Goal: Navigation & Orientation: Understand site structure

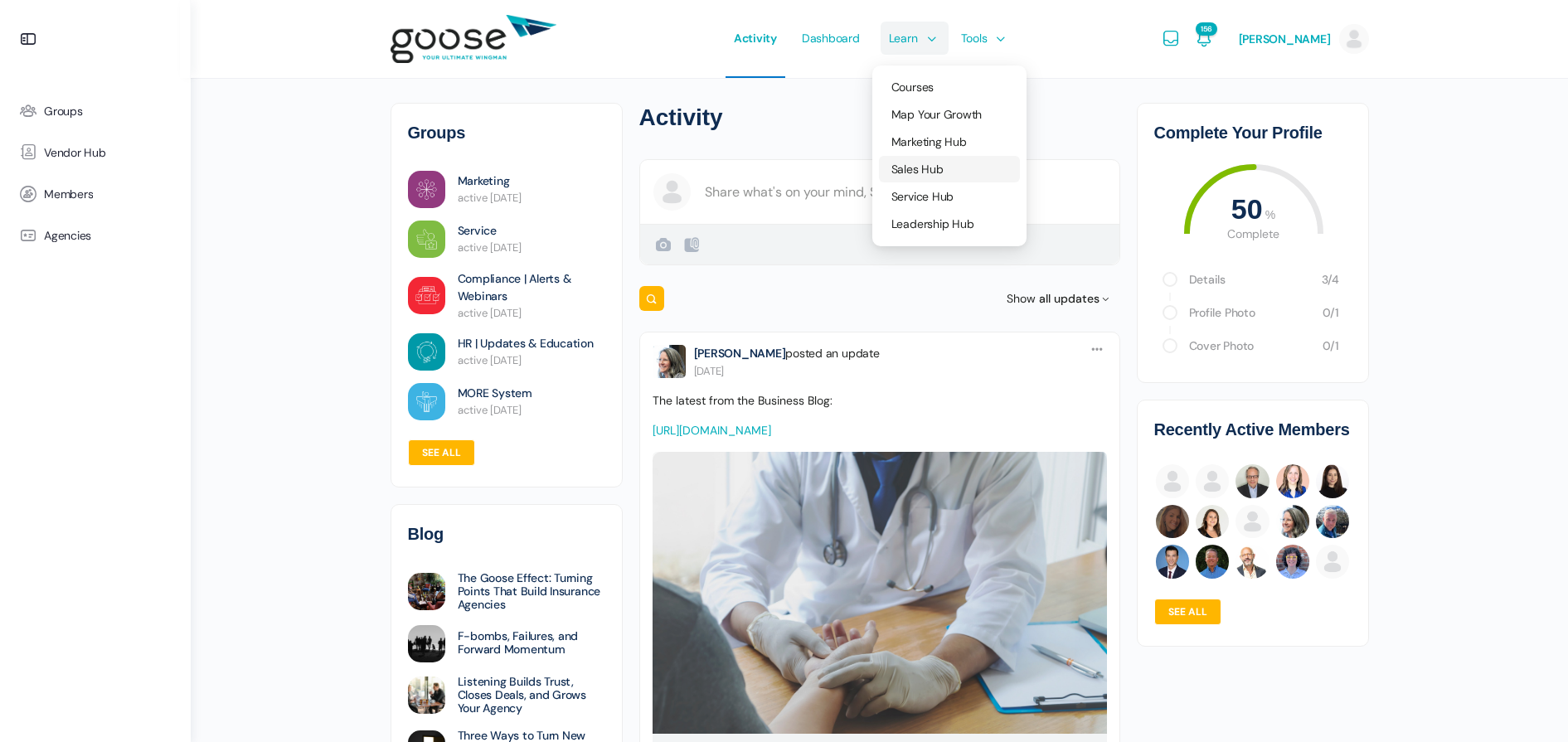
click at [925, 169] on span "Sales Hub" at bounding box center [917, 169] width 52 height 15
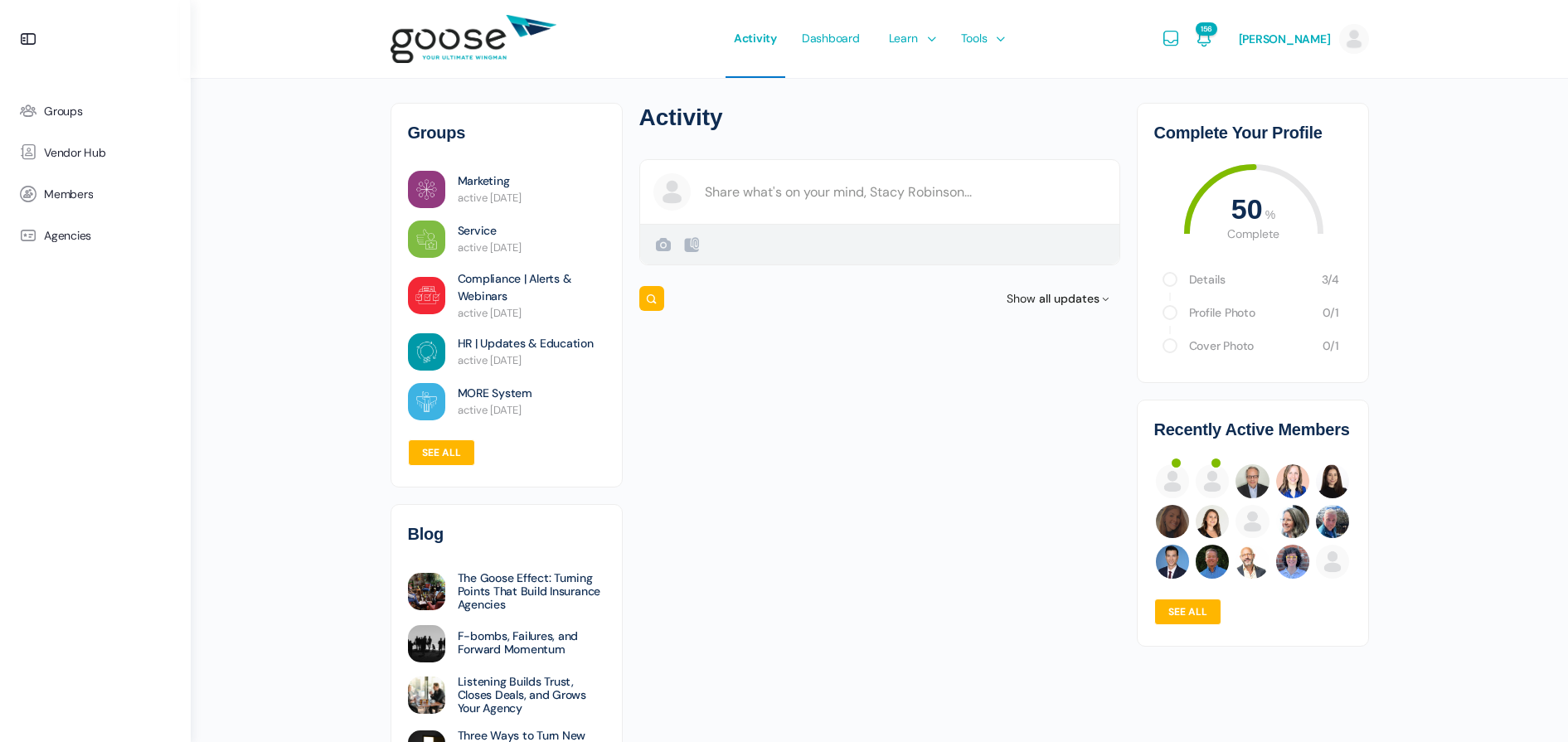
click at [912, 39] on e-page-transition at bounding box center [784, 371] width 1568 height 742
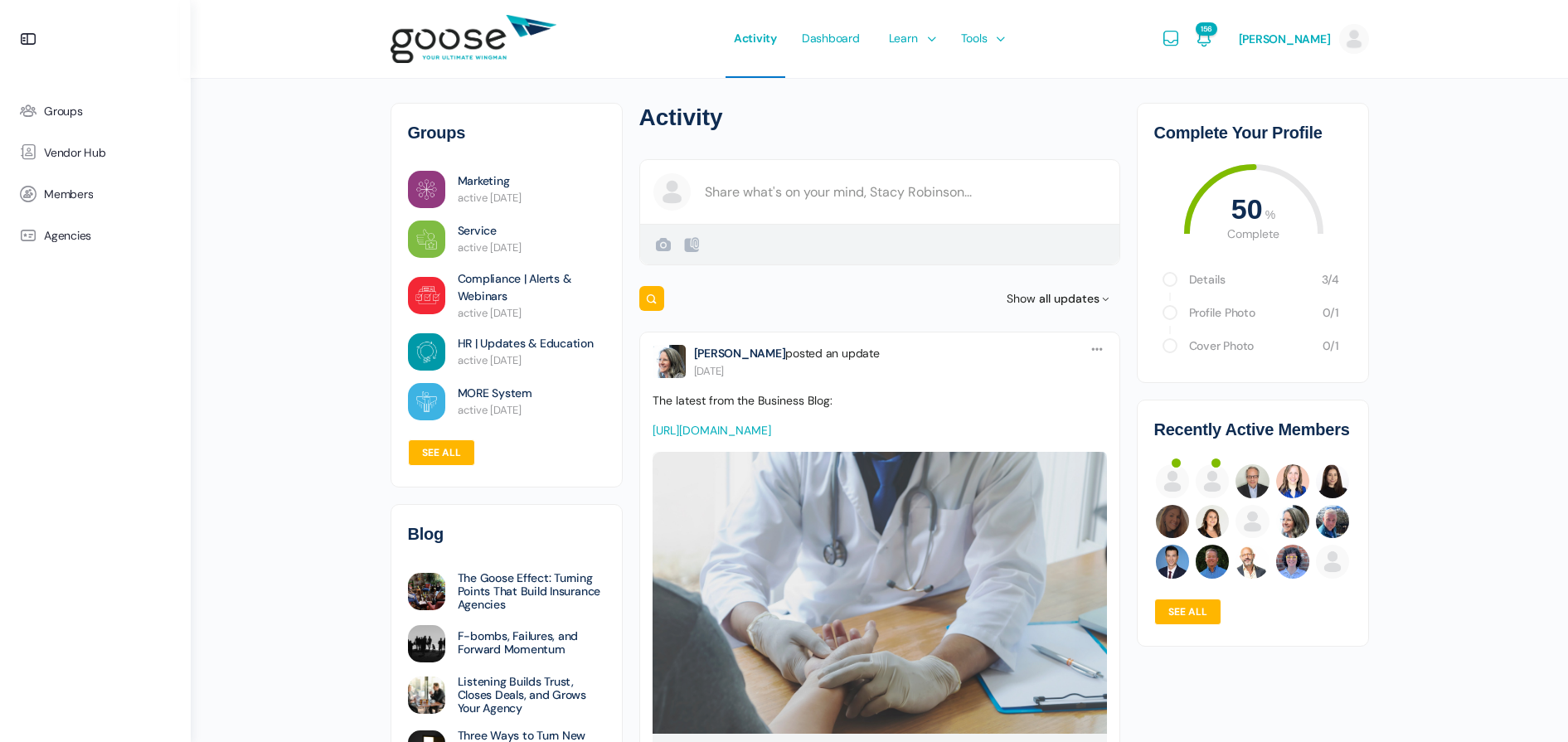
click at [934, 191] on span "Service Hub" at bounding box center [923, 196] width 63 height 15
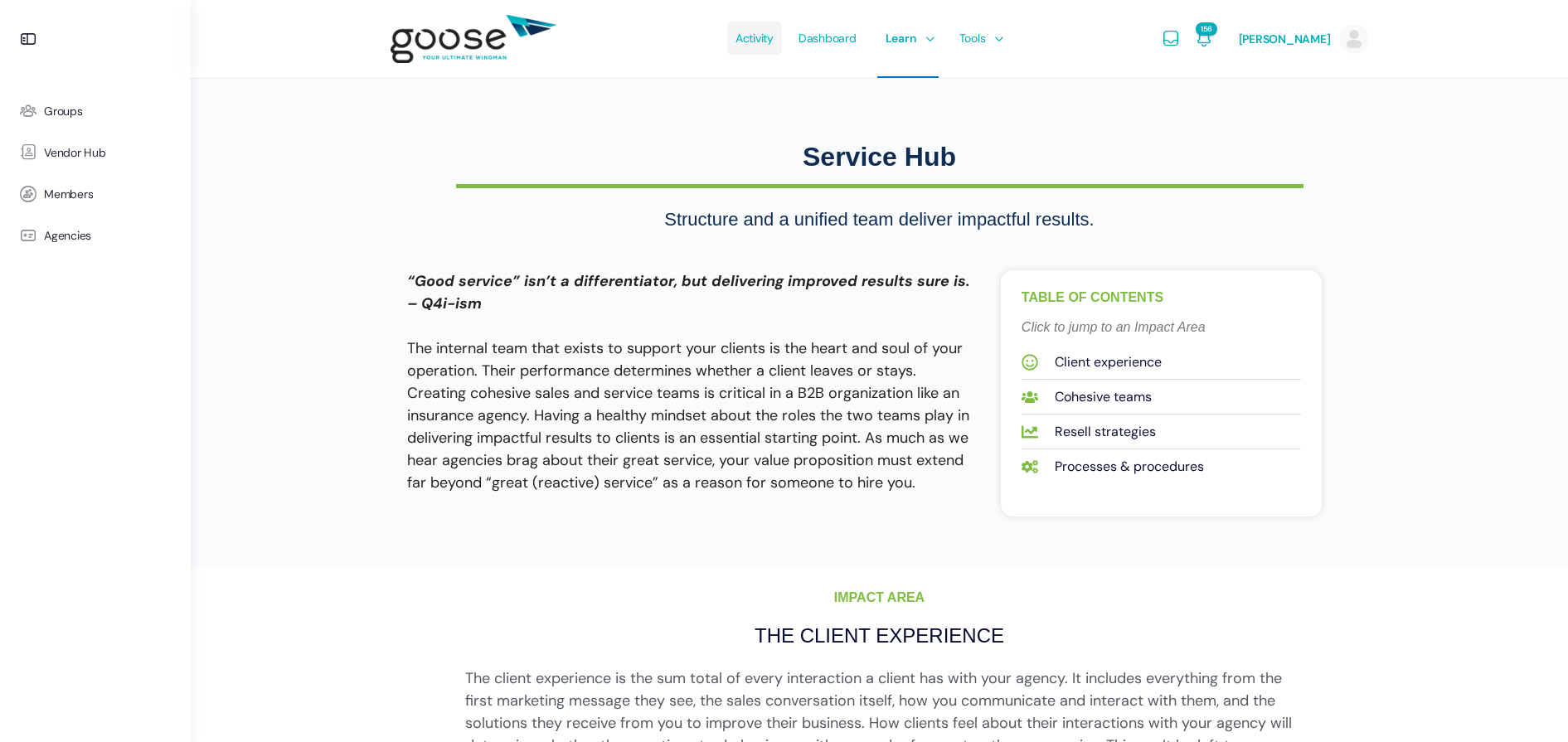
click at [766, 40] on span "Activity" at bounding box center [755, 38] width 38 height 78
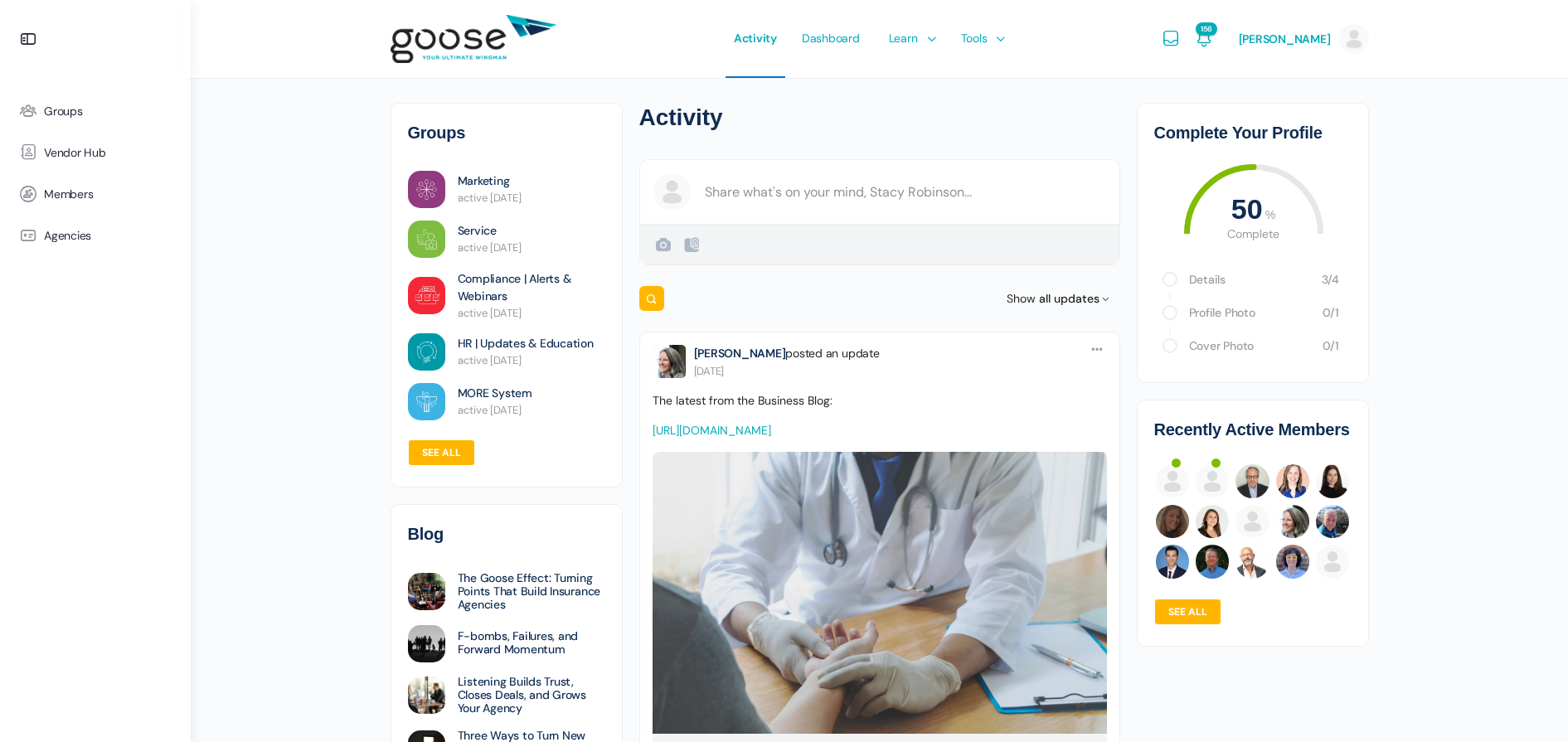
click at [753, 189] on e-page-transition at bounding box center [784, 371] width 1568 height 742
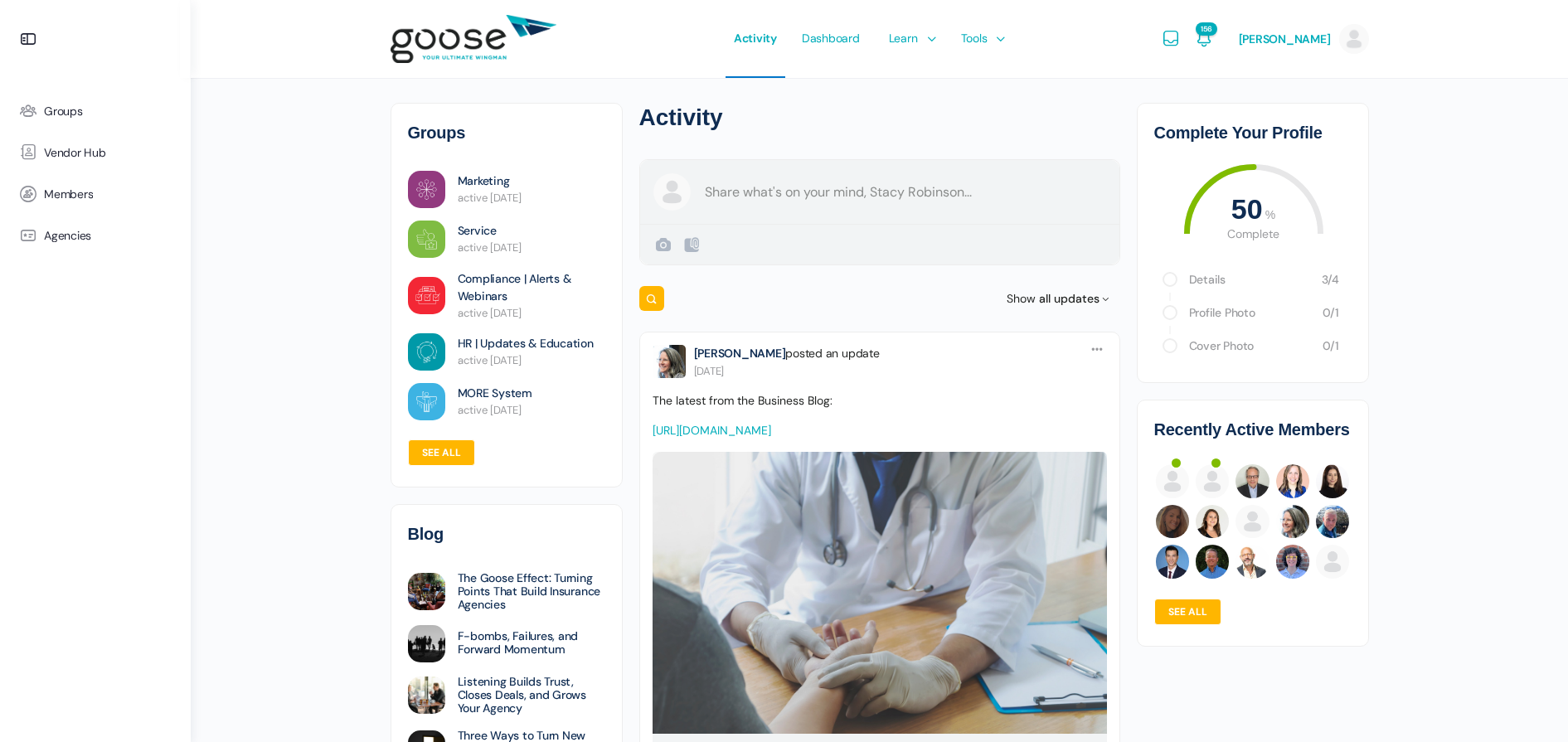
click at [775, 195] on div "Create a post [PERSON_NAME] Public Public Visible to anyone, on or off this sit…" at bounding box center [880, 212] width 481 height 106
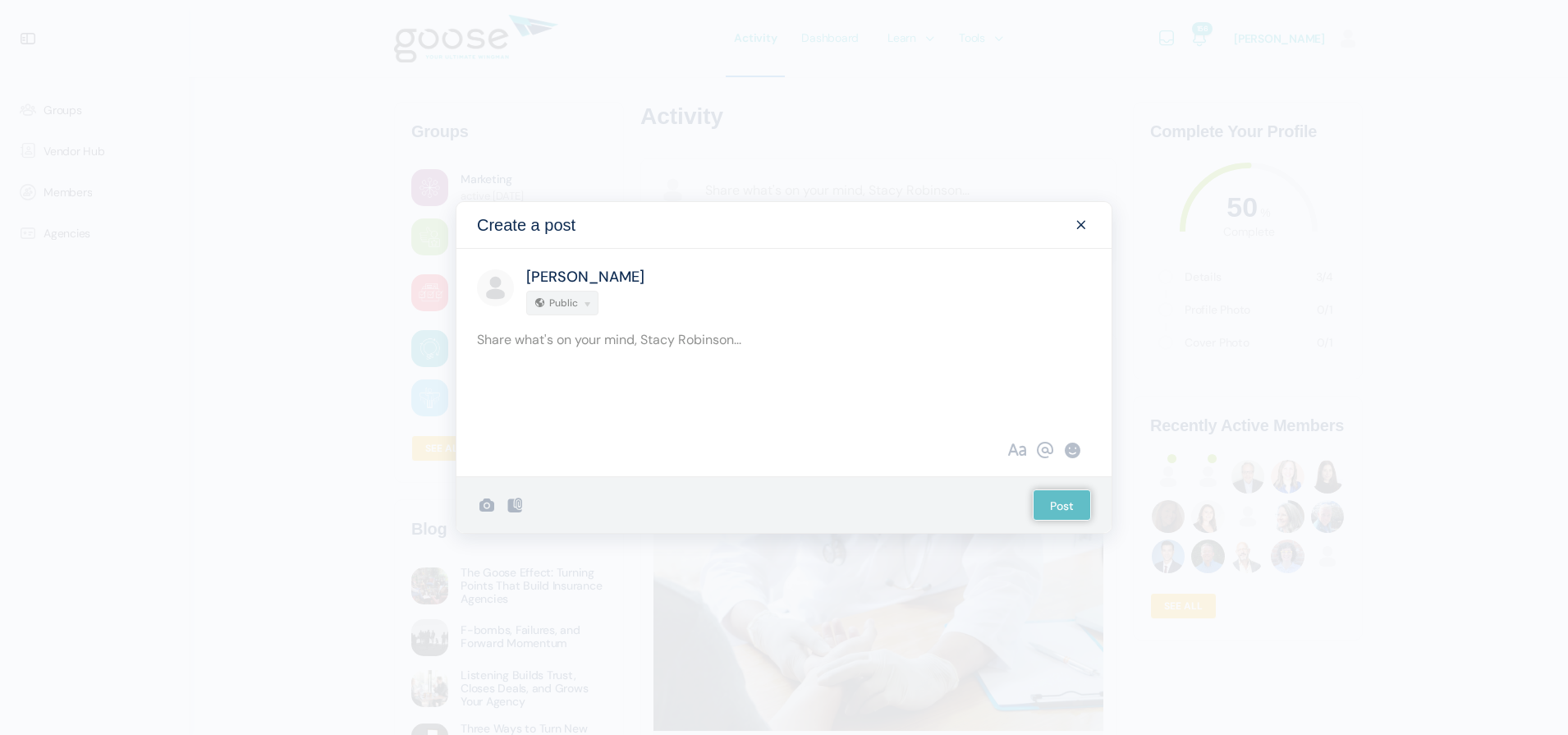
click at [633, 346] on div "Post what&#039;s new" at bounding box center [784, 368] width 614 height 78
click at [1079, 225] on span at bounding box center [1081, 225] width 20 height 20
